Goal: Find specific page/section: Find specific page/section

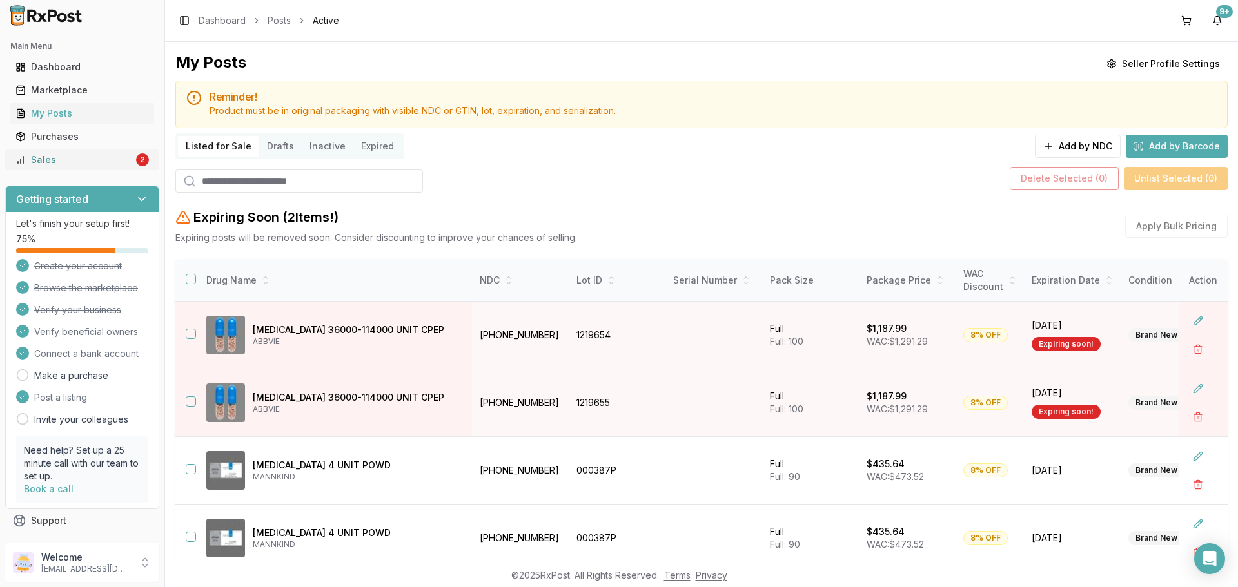
click at [91, 168] on link "Sales 2" at bounding box center [82, 159] width 144 height 23
click at [104, 125] on ul "Dashboard Marketplace My Posts Purchases Sales 2" at bounding box center [82, 113] width 154 height 113
